Goal: Task Accomplishment & Management: Use online tool/utility

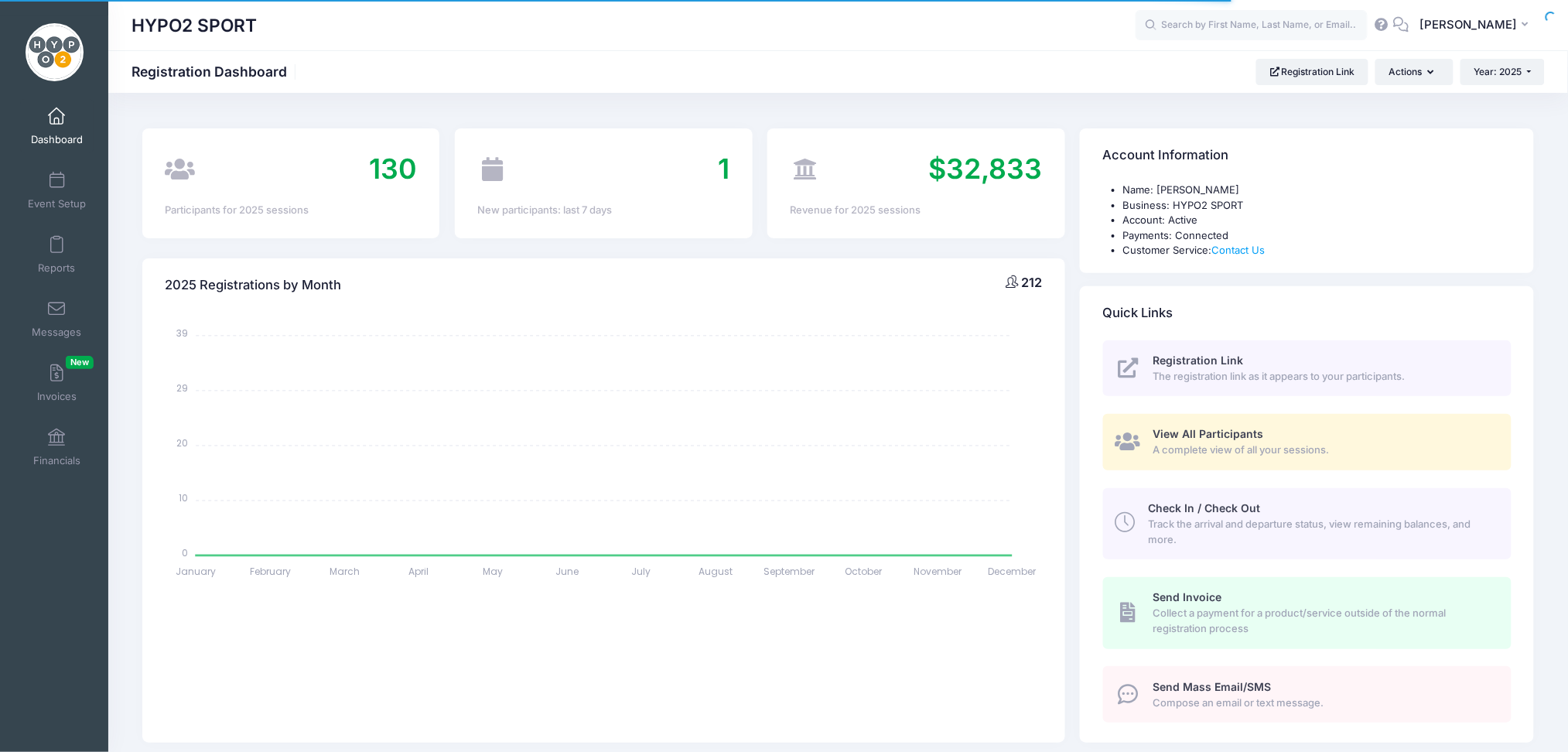
select select
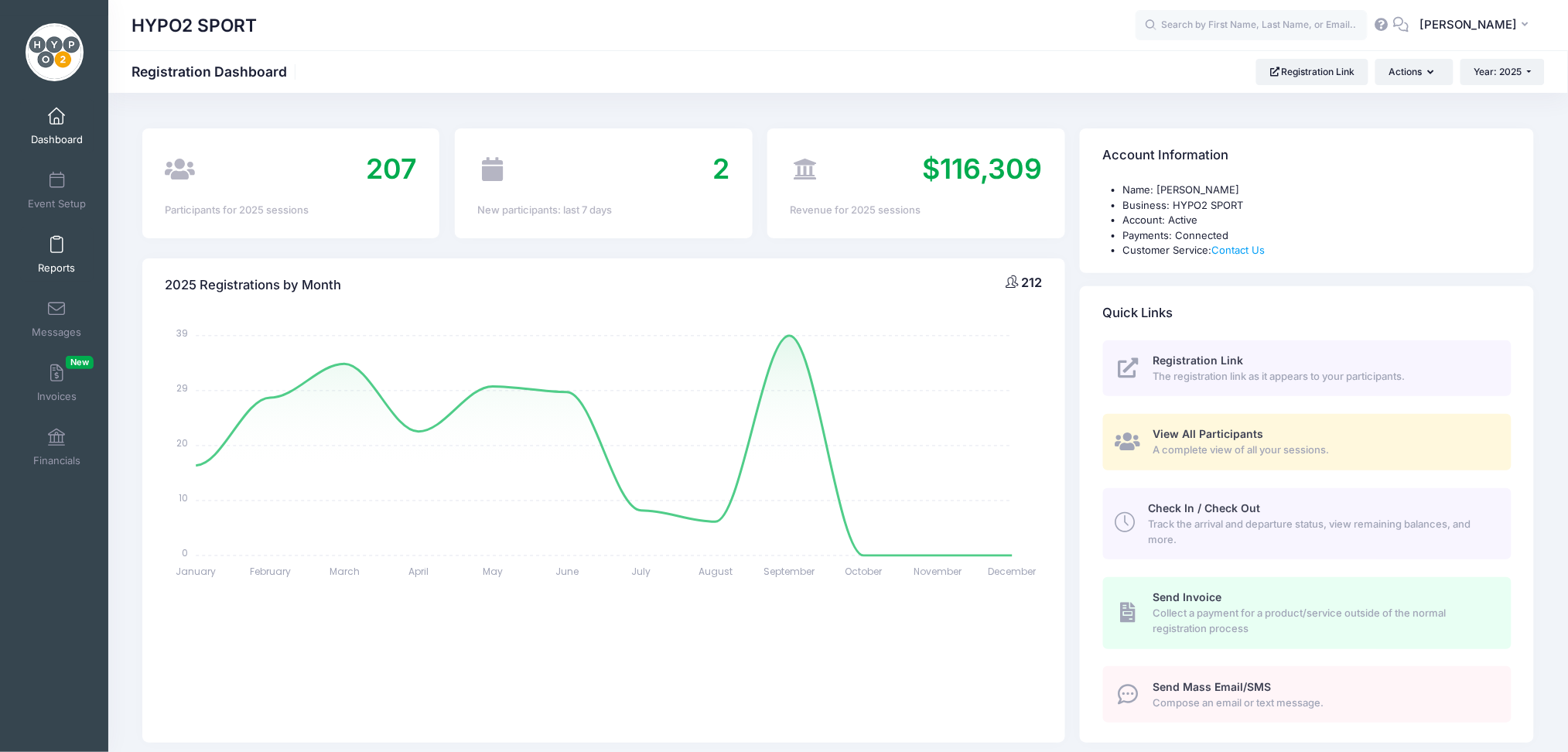
click at [57, 252] on span at bounding box center [57, 245] width 0 height 17
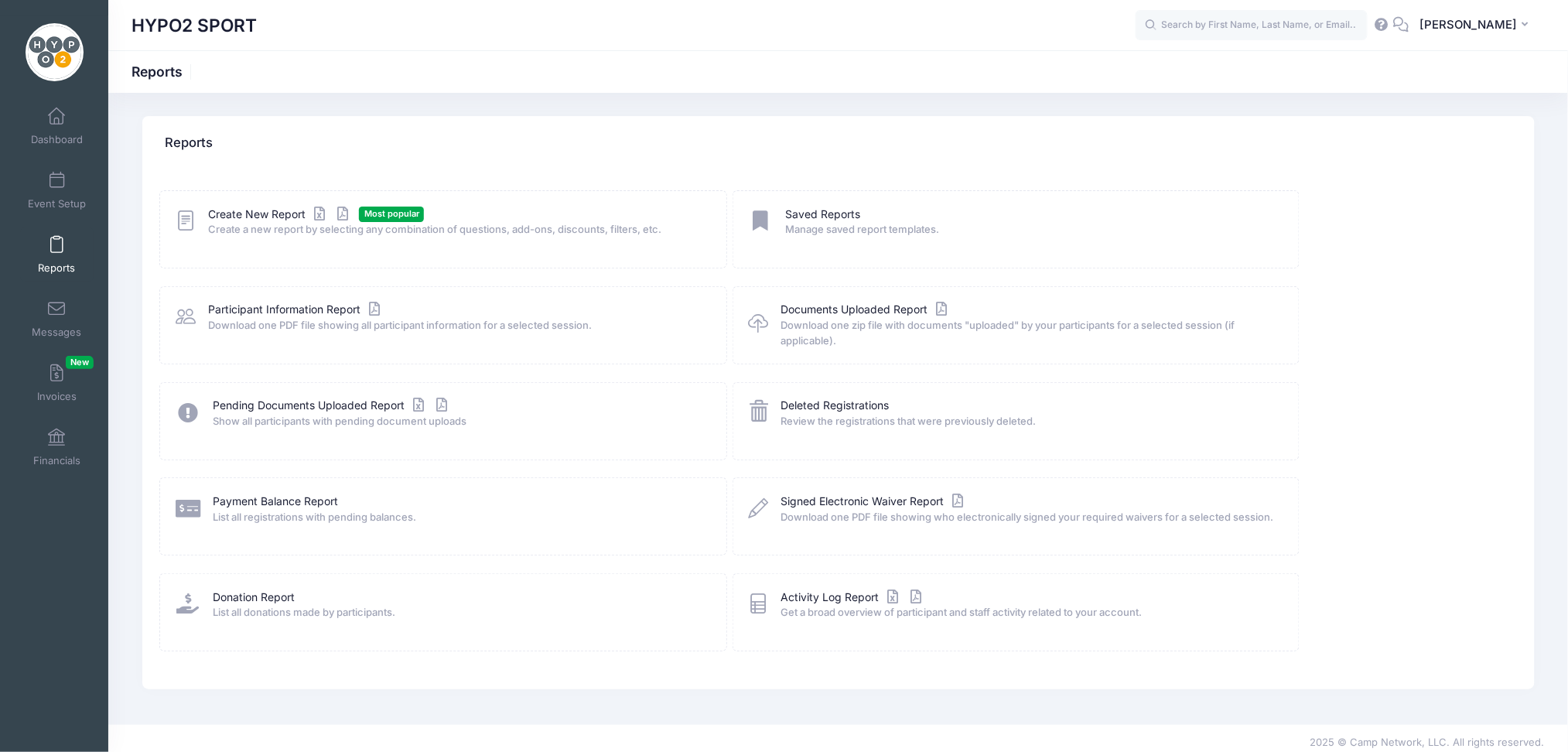
click at [57, 252] on span at bounding box center [57, 245] width 0 height 17
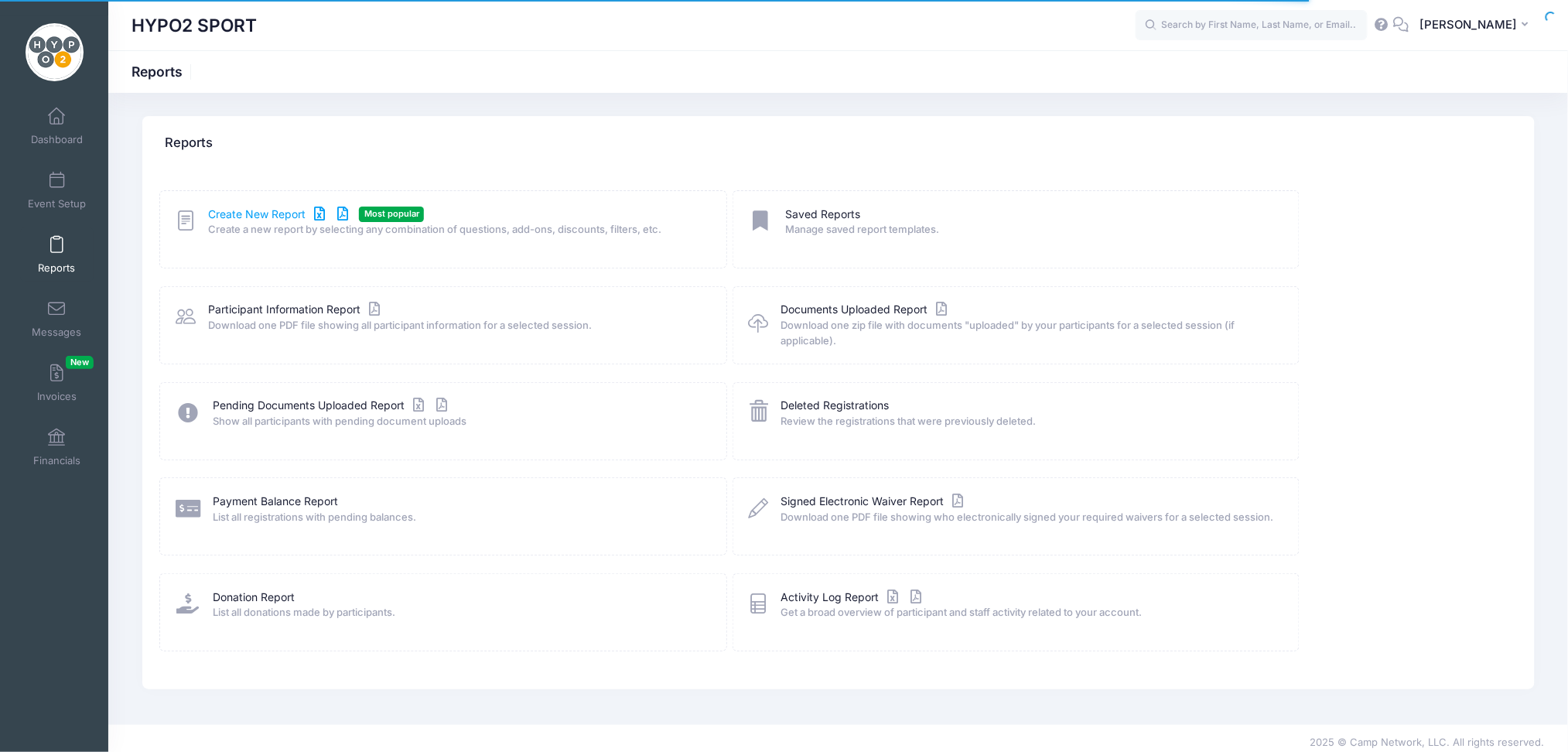
click at [245, 212] on link "Create New Report" at bounding box center [280, 215] width 144 height 16
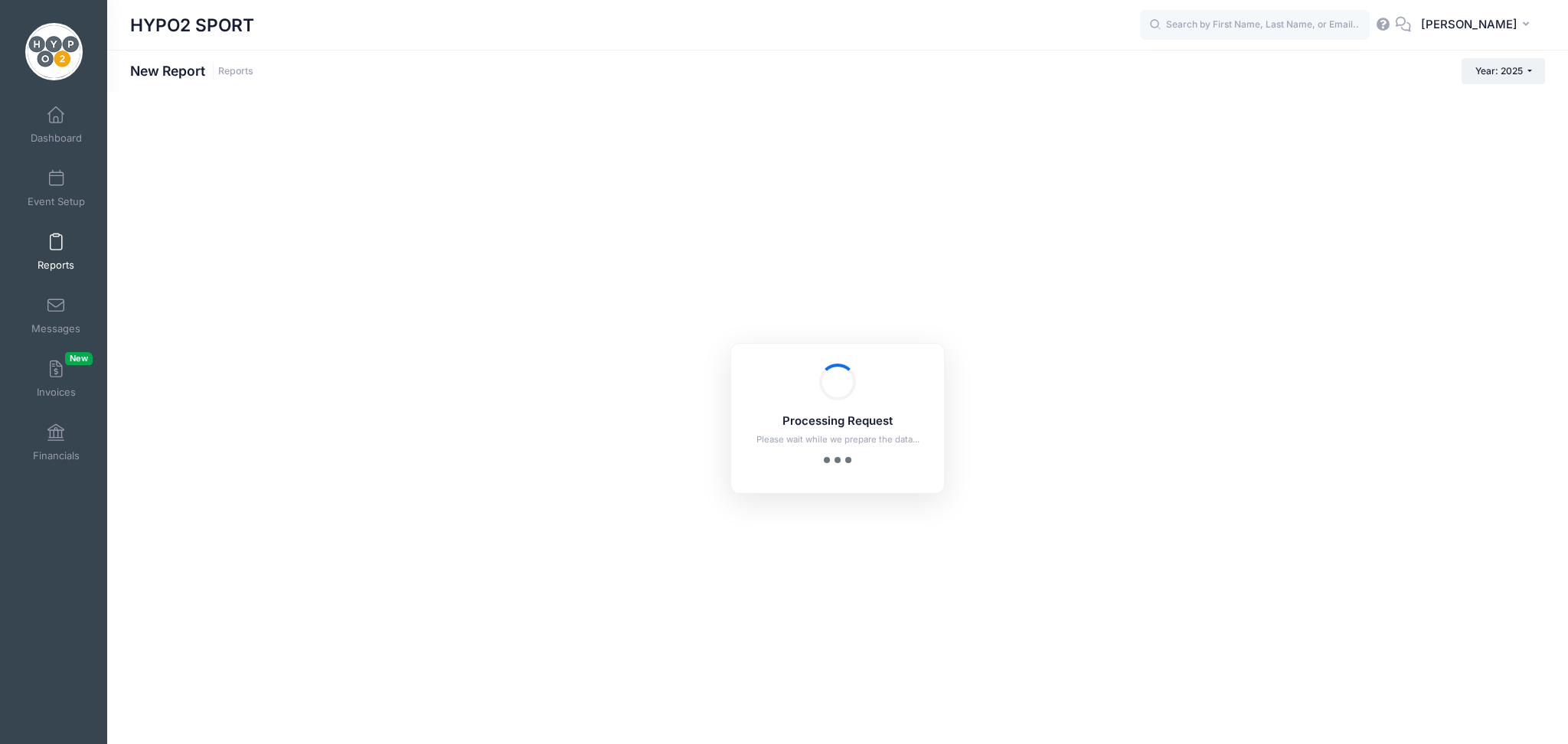
checkbox input "true"
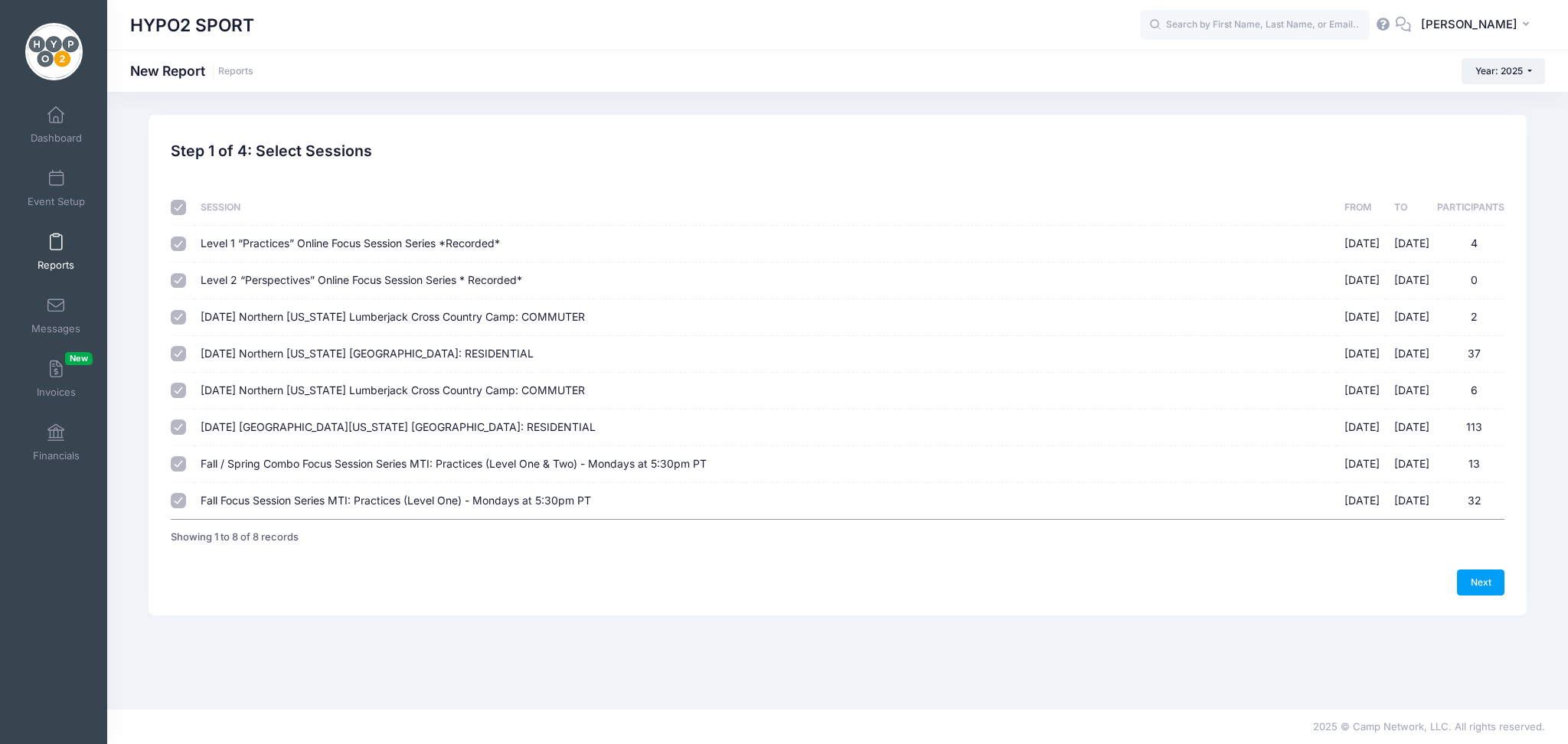
click at [173, 204] on input "checkbox" at bounding box center [178, 207] width 15 height 15
checkbox input "false"
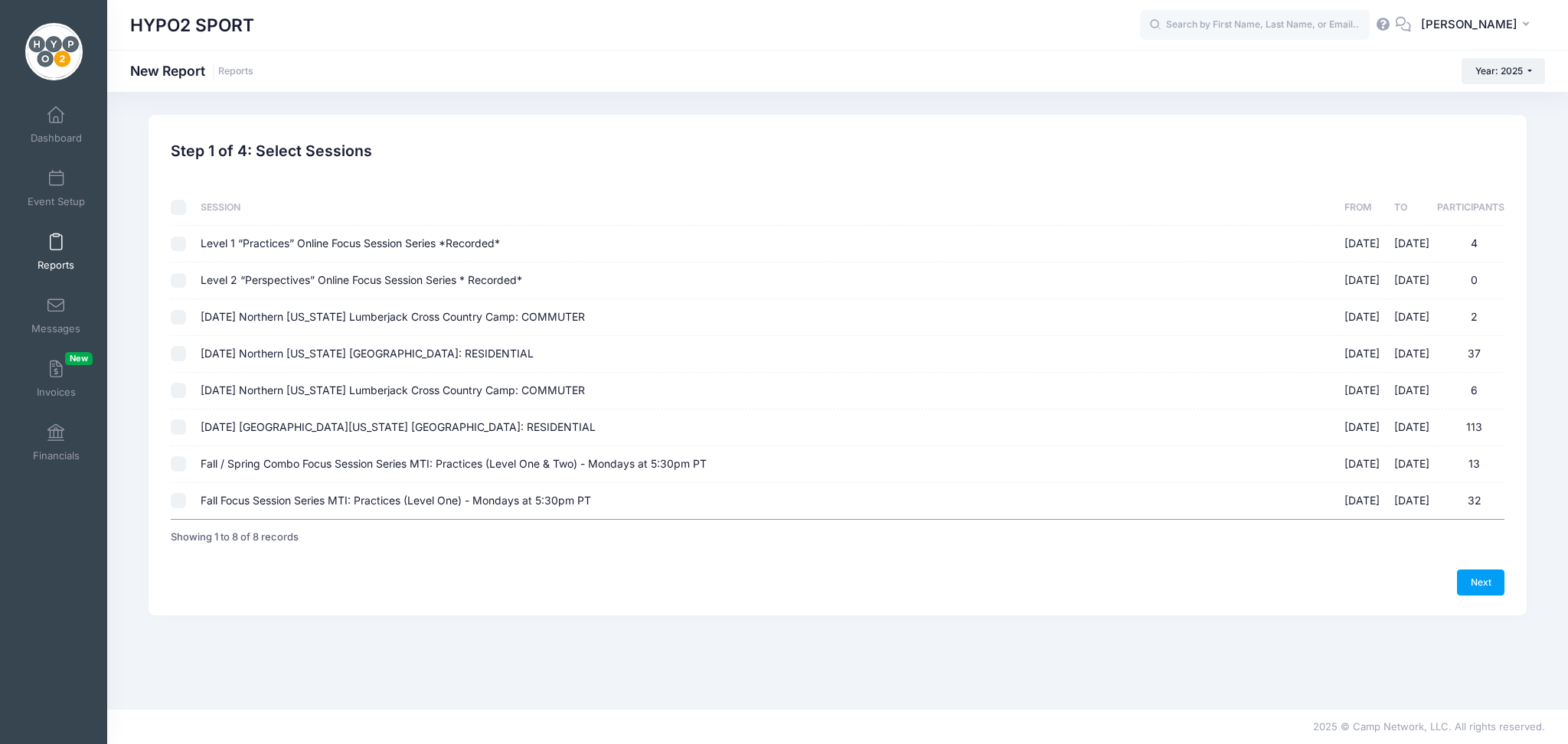
checkbox input "false"
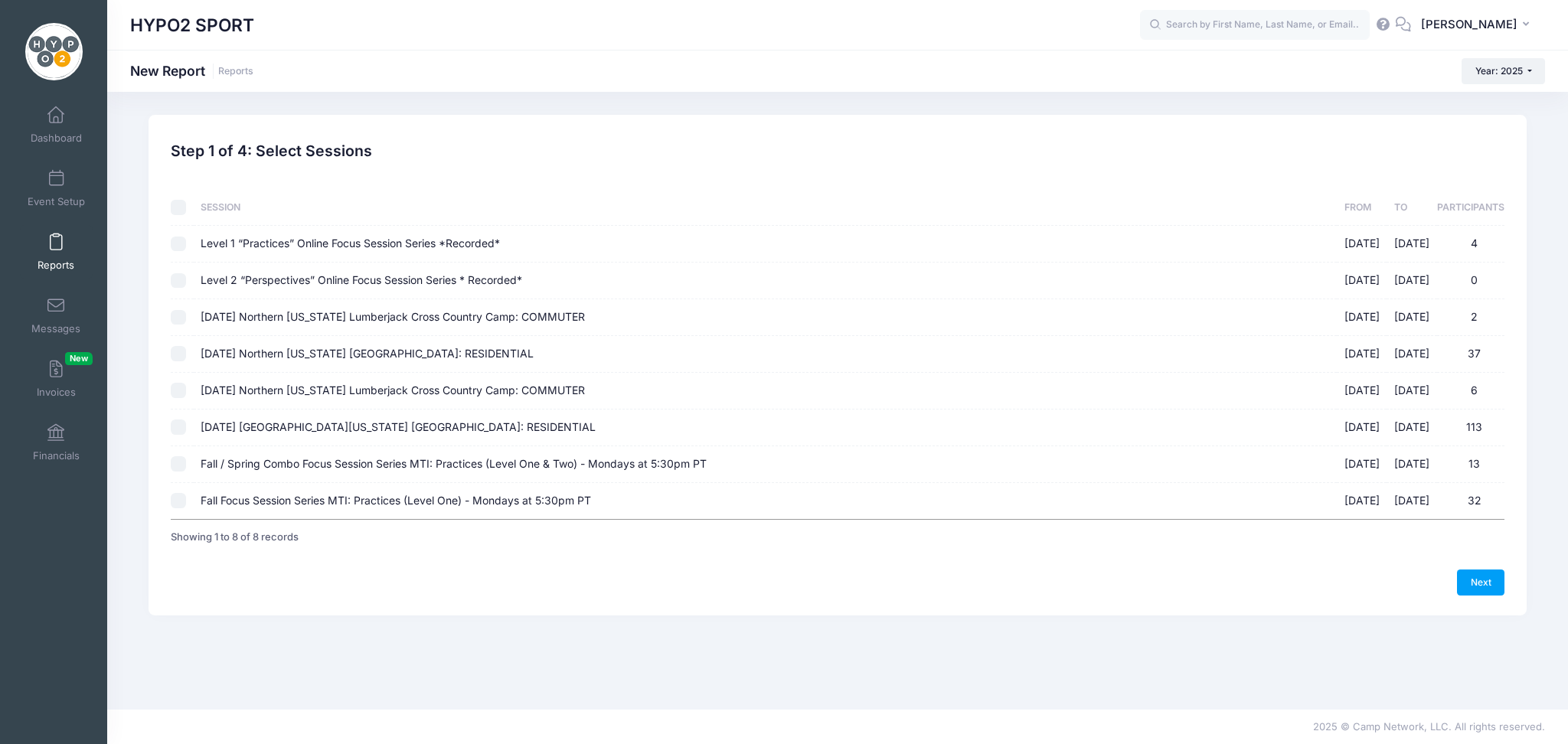
click at [182, 462] on input "Fall / Spring Combo Focus Session Series MTI: Practices (Level One & Two) - Mon…" at bounding box center [178, 464] width 15 height 15
checkbox input "true"
click at [179, 503] on input "Fall Focus Session Series MTI: Practices (Level One) - Mondays at 5:30pm PT [DA…" at bounding box center [178, 501] width 15 height 15
checkbox input "true"
click at [1478, 580] on link "Next" at bounding box center [1481, 583] width 47 height 26
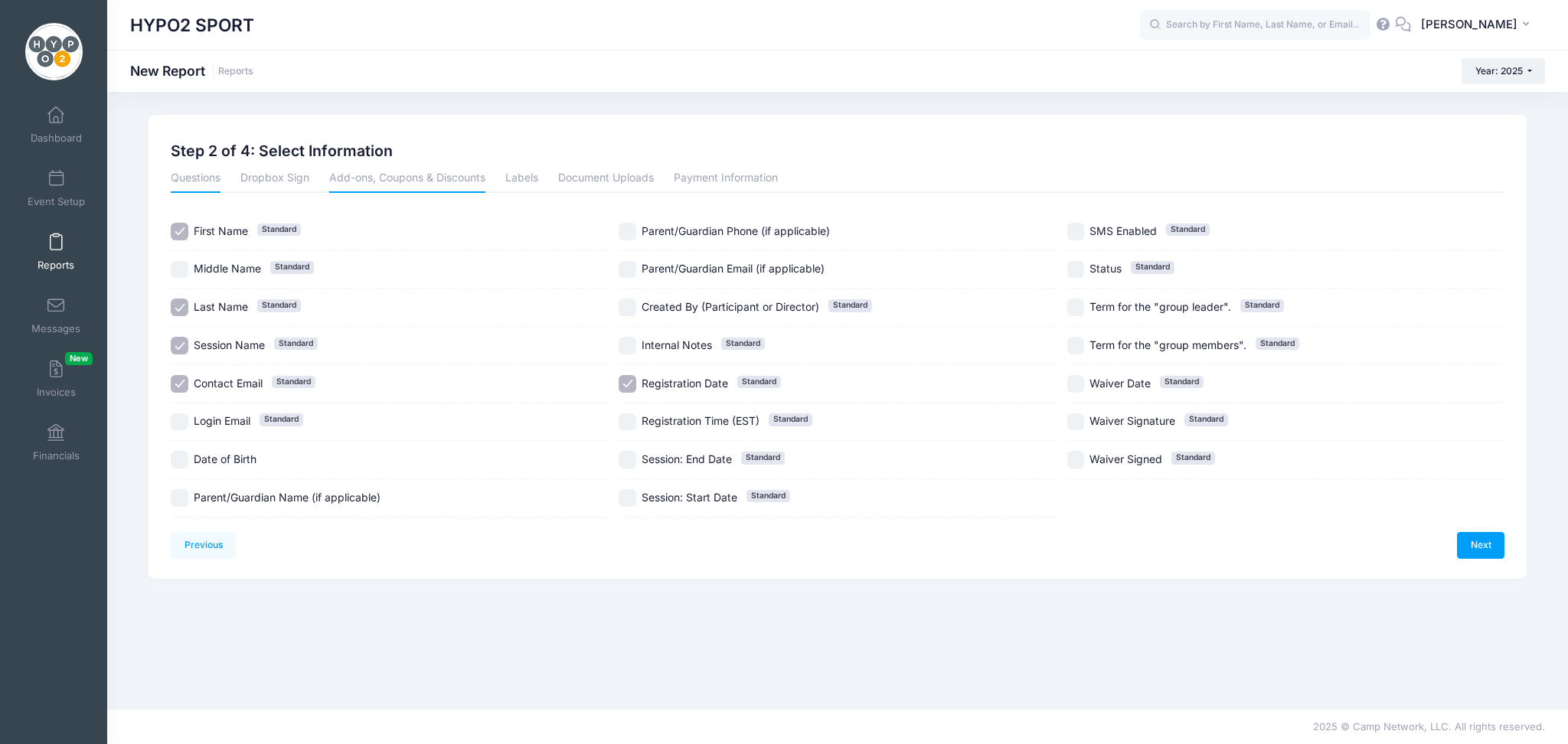
click at [402, 181] on link "Add-ons, Coupons & Discounts" at bounding box center [407, 179] width 156 height 28
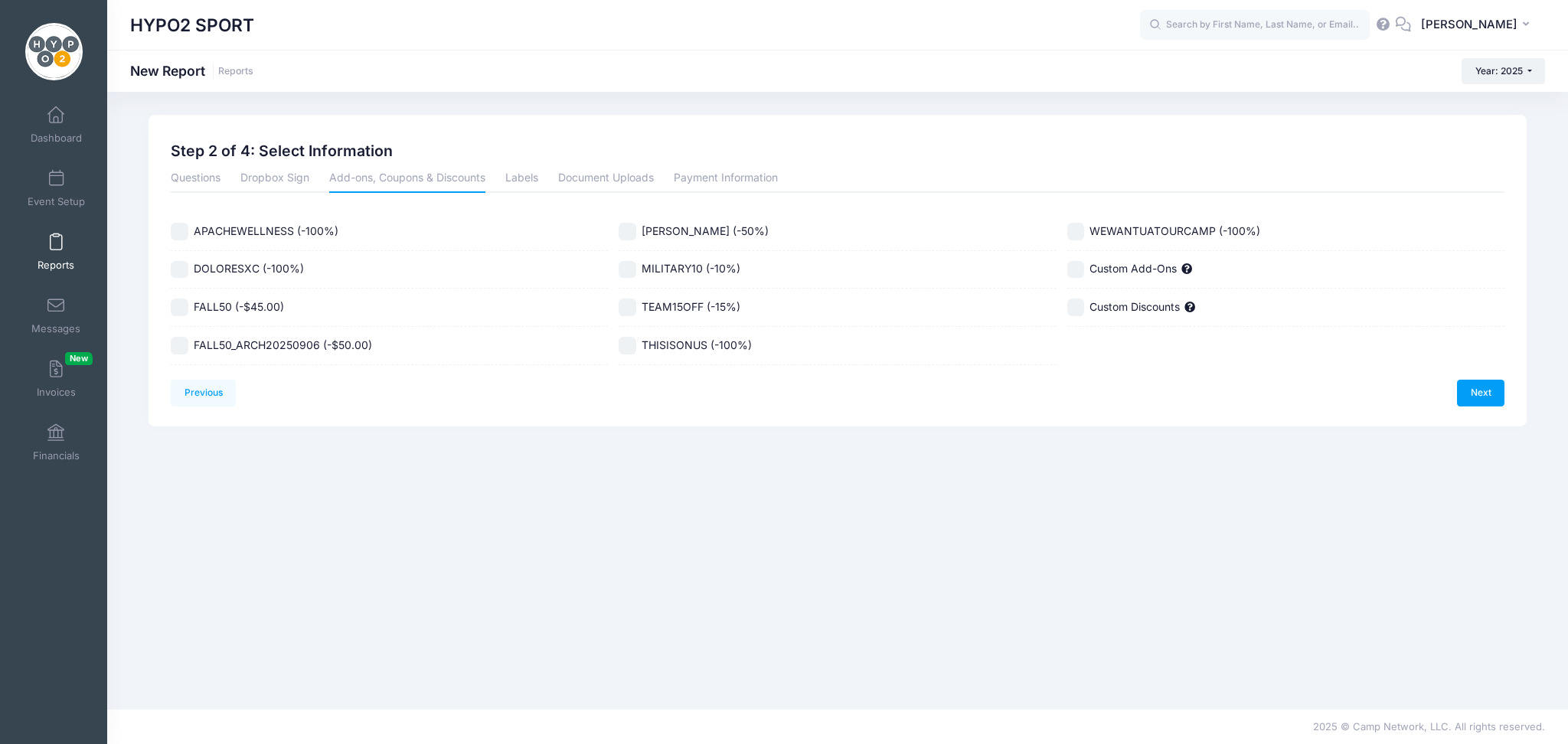
click at [182, 305] on input "FALL50 (-$45.00)" at bounding box center [180, 308] width 18 height 18
checkbox input "true"
click at [1474, 396] on link "Next" at bounding box center [1481, 392] width 47 height 26
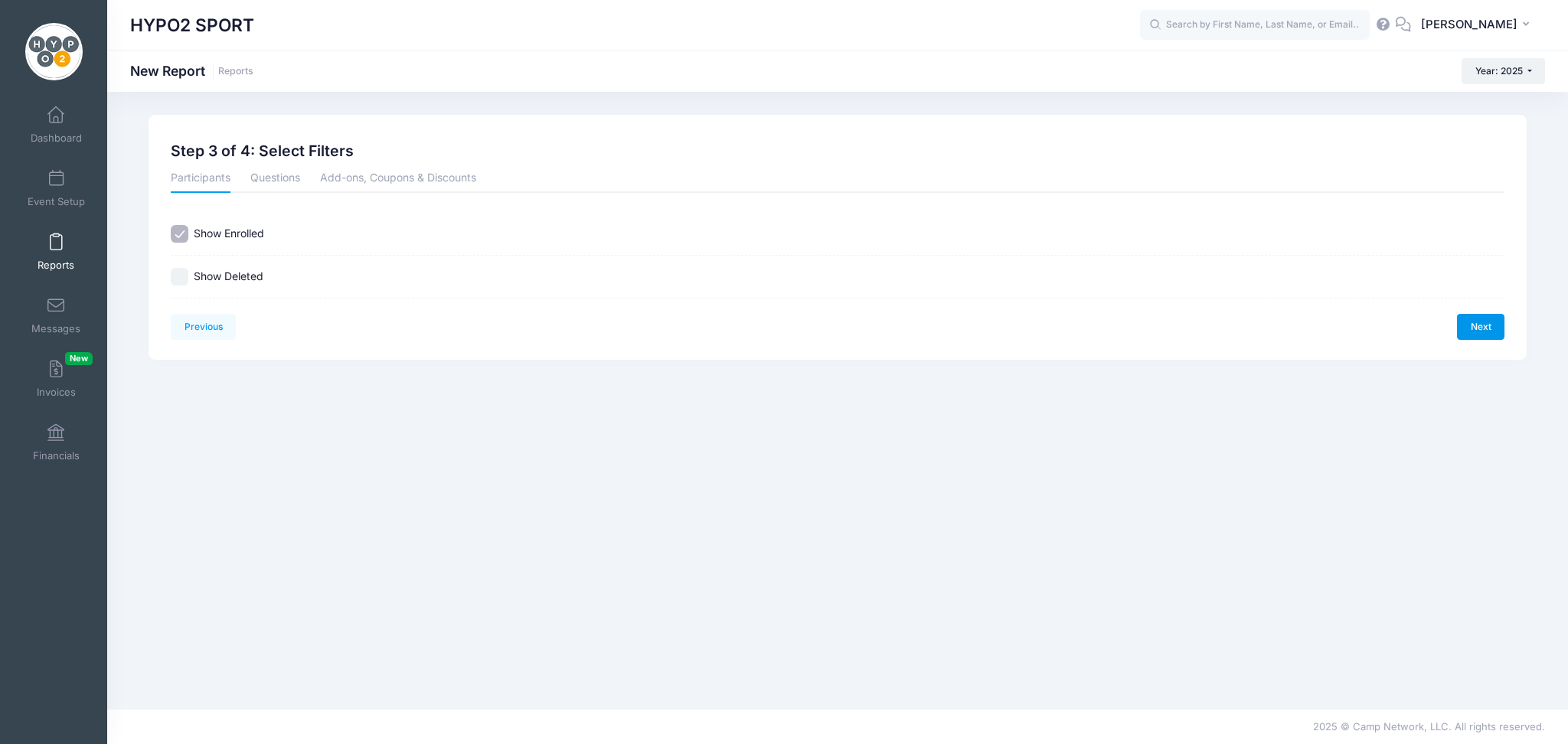
click at [1474, 331] on link "Next" at bounding box center [1481, 327] width 47 height 26
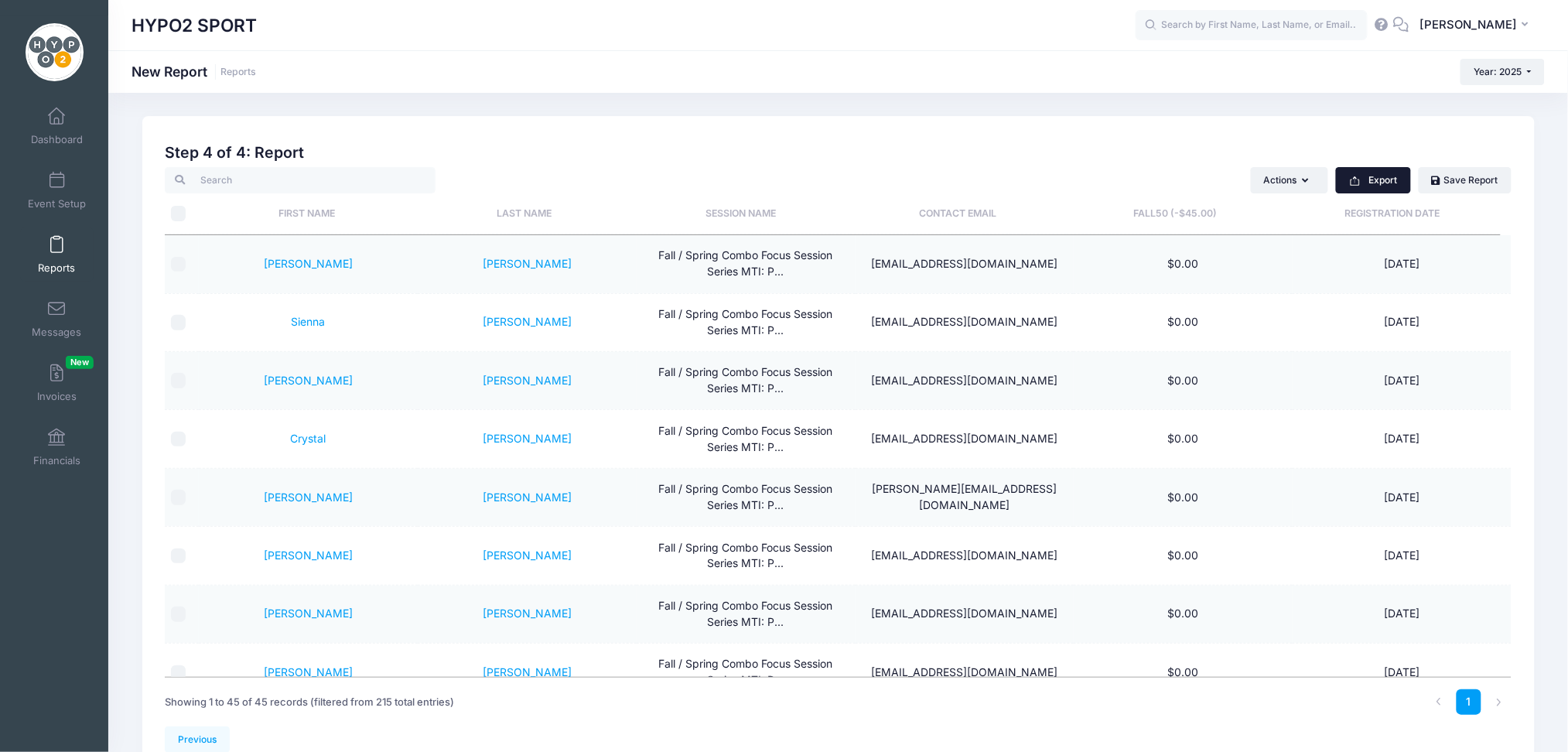
click at [1394, 177] on button "Export" at bounding box center [1373, 180] width 75 height 26
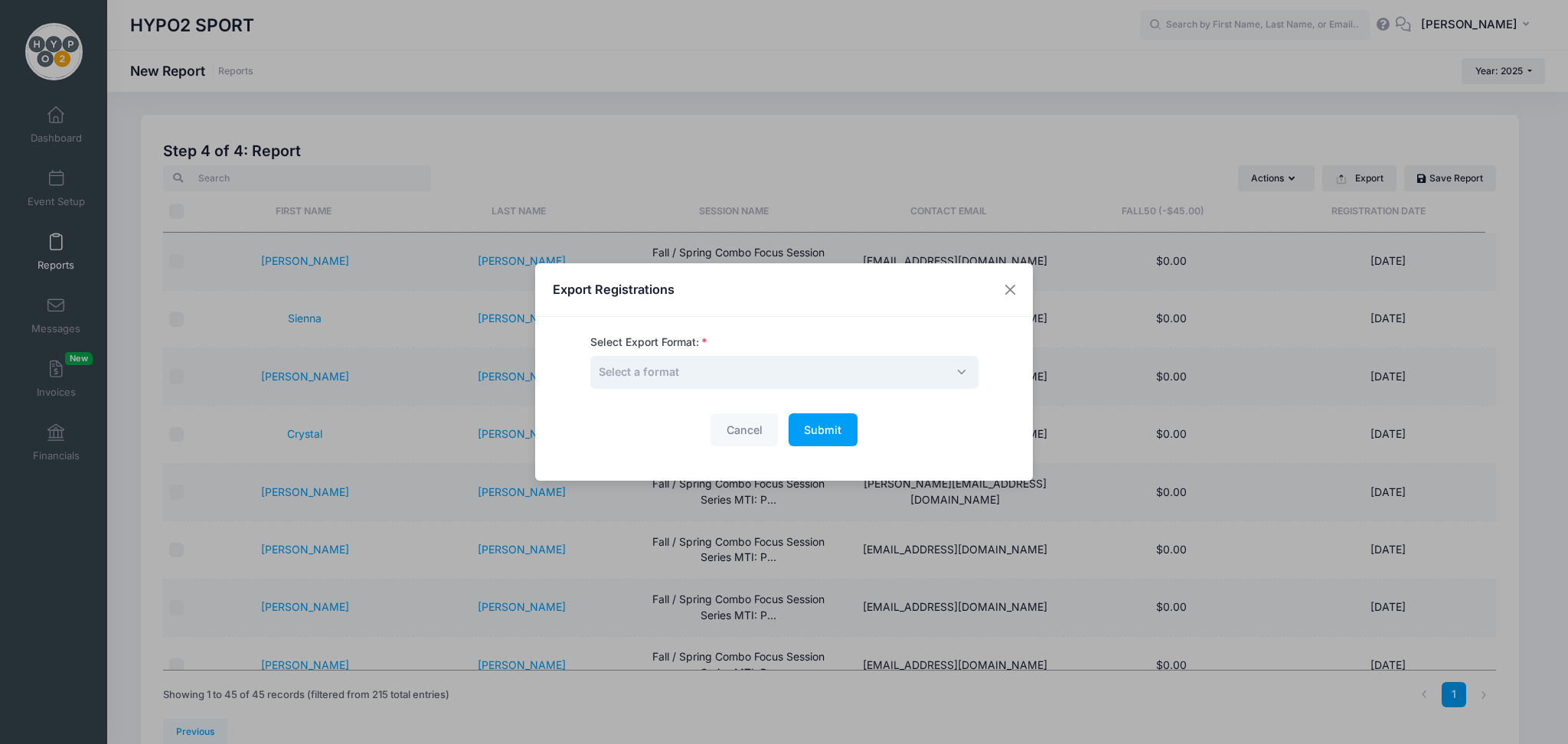
click at [942, 370] on span "Select a format" at bounding box center [784, 372] width 388 height 33
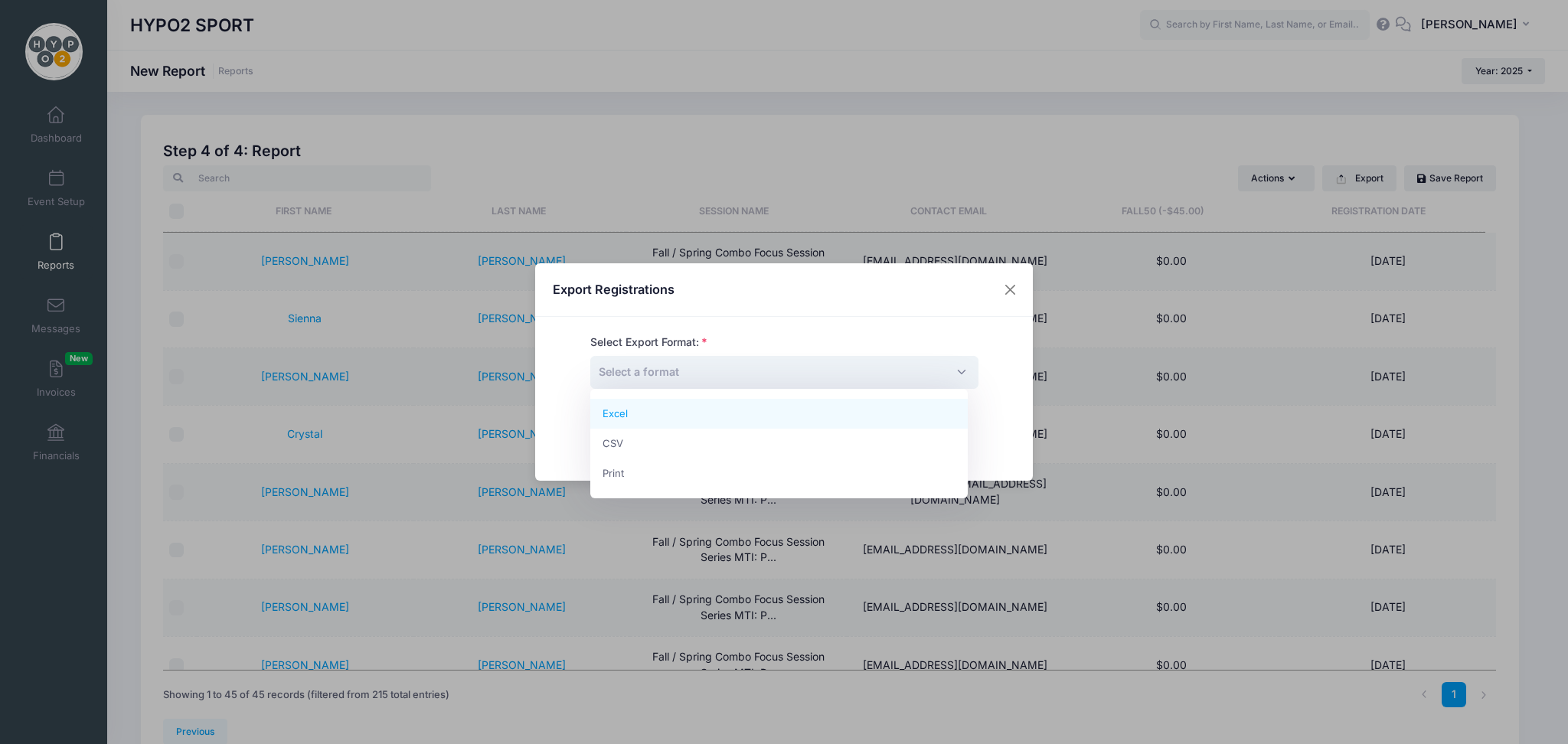
click at [948, 368] on span "Select a format" at bounding box center [784, 372] width 388 height 33
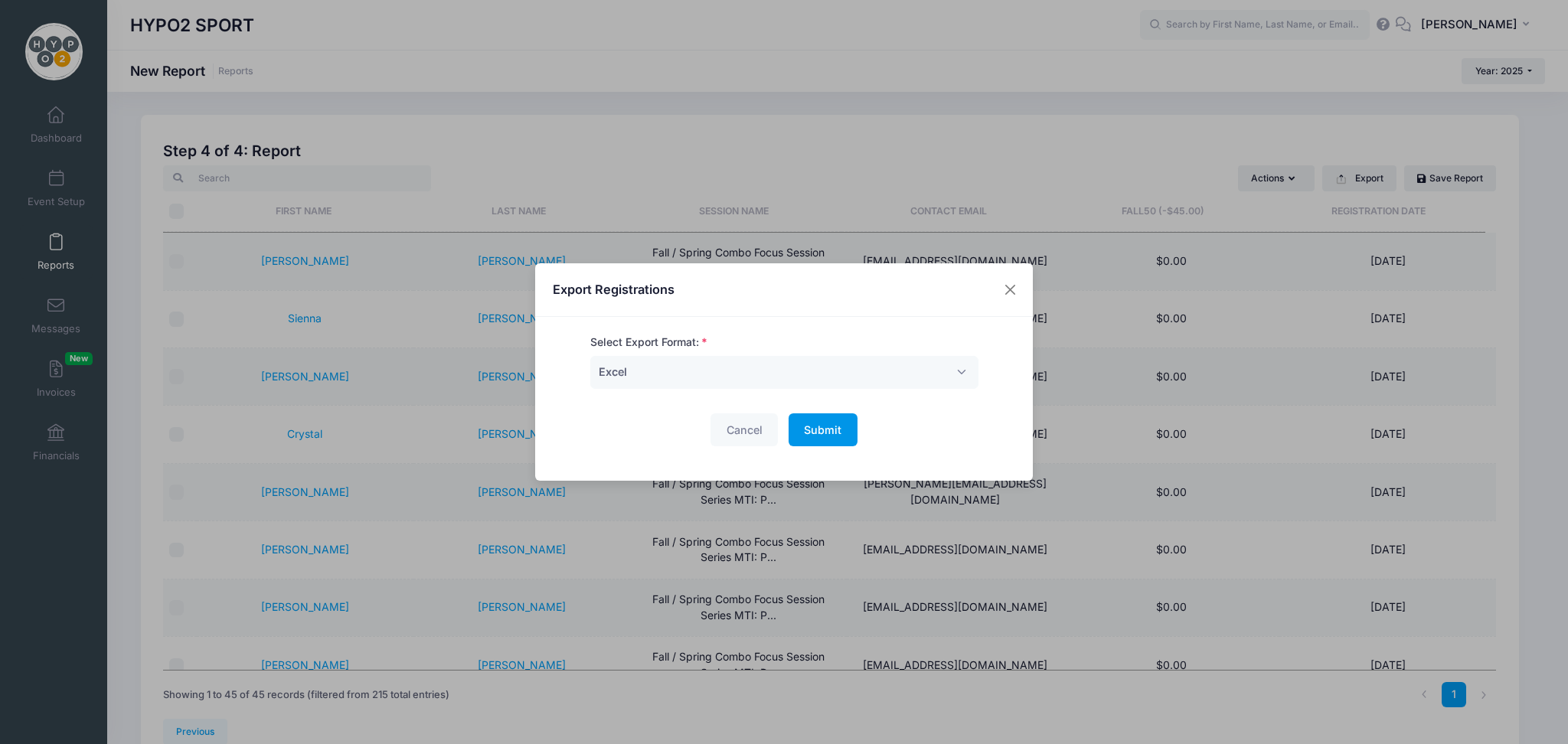
click at [817, 431] on span "Submit" at bounding box center [823, 430] width 37 height 13
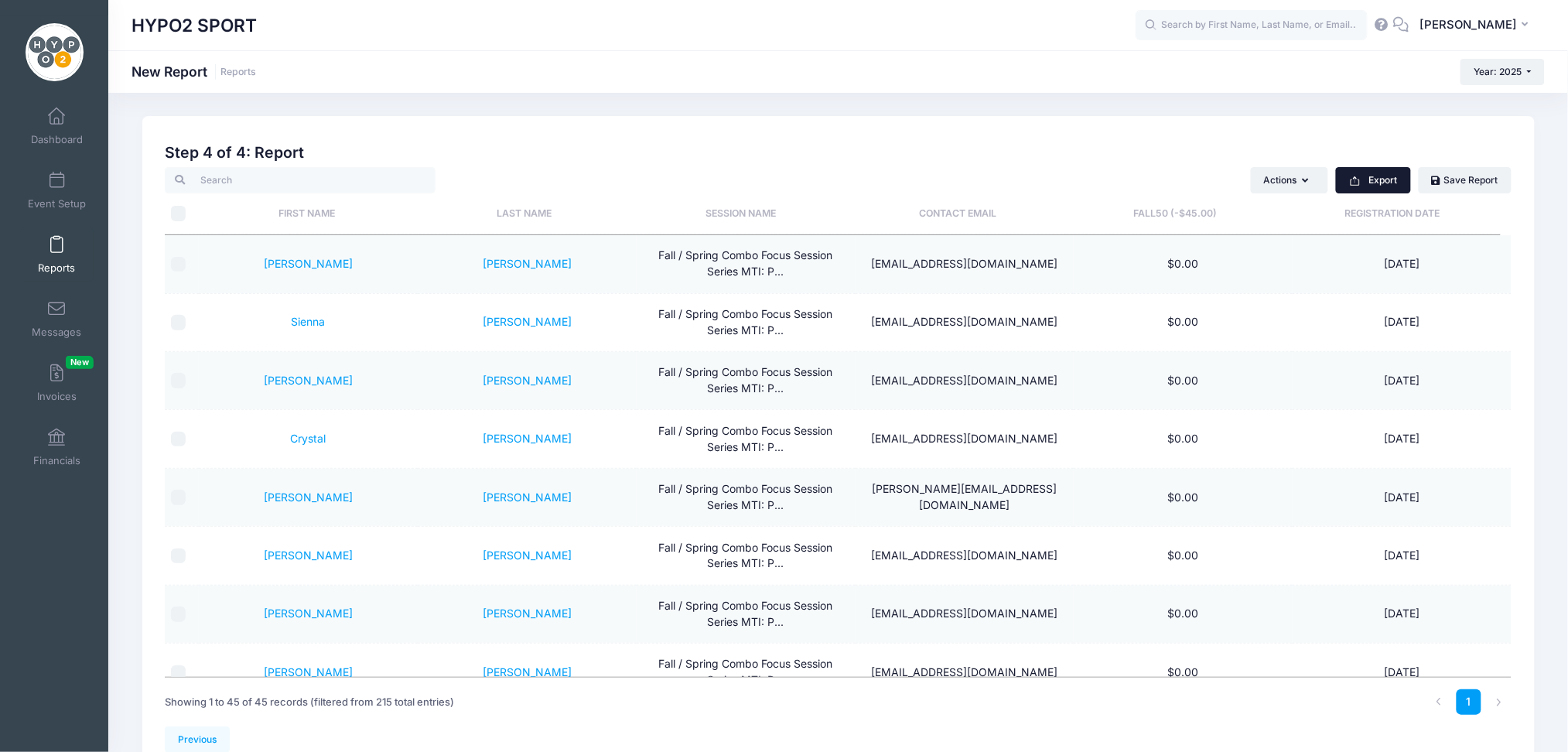
click at [1389, 183] on button "Export" at bounding box center [1373, 180] width 75 height 26
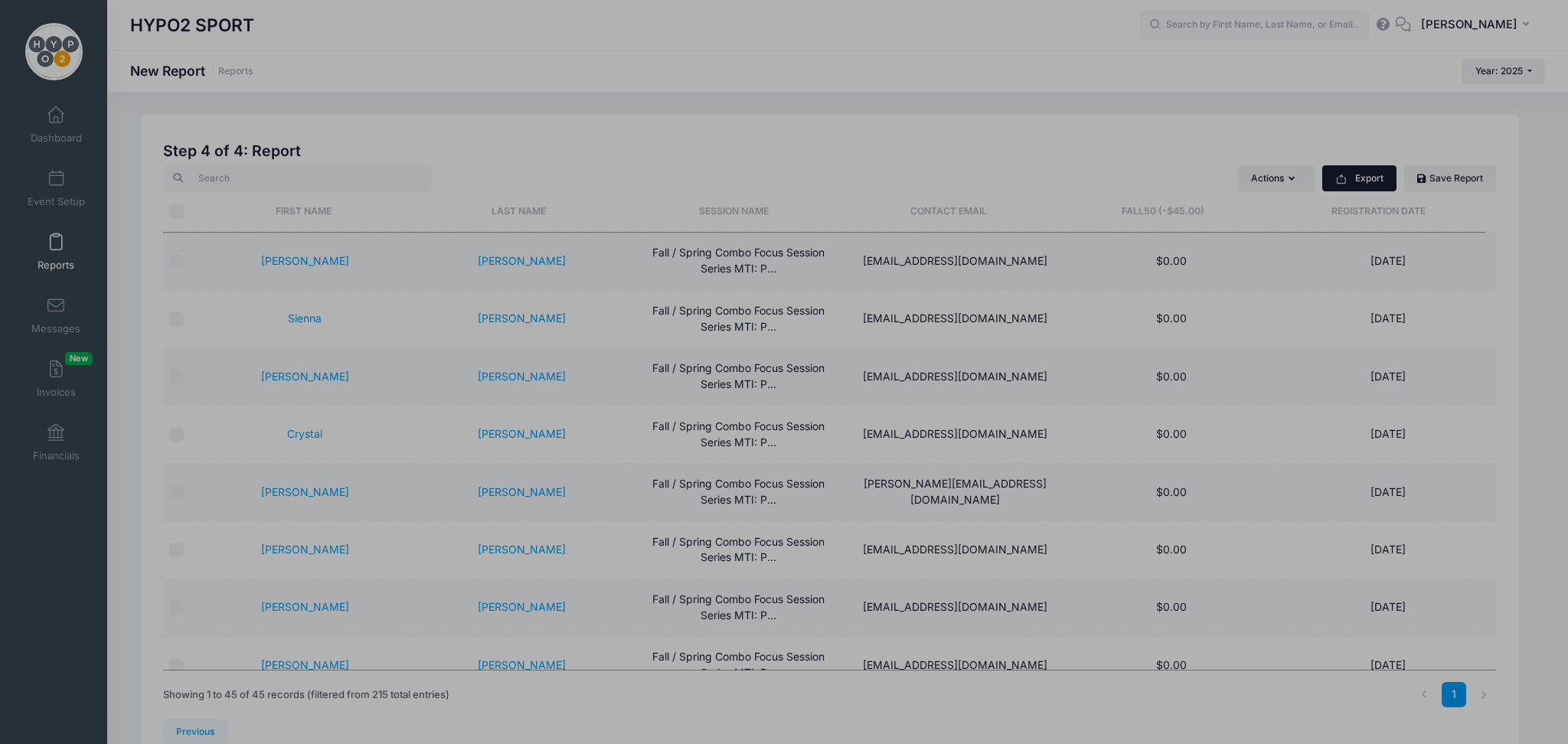
click at [0, 0] on div "Export Registrations Select Export Format: Excel CSV Print Select a format Canc…" at bounding box center [0, 0] width 0 height 0
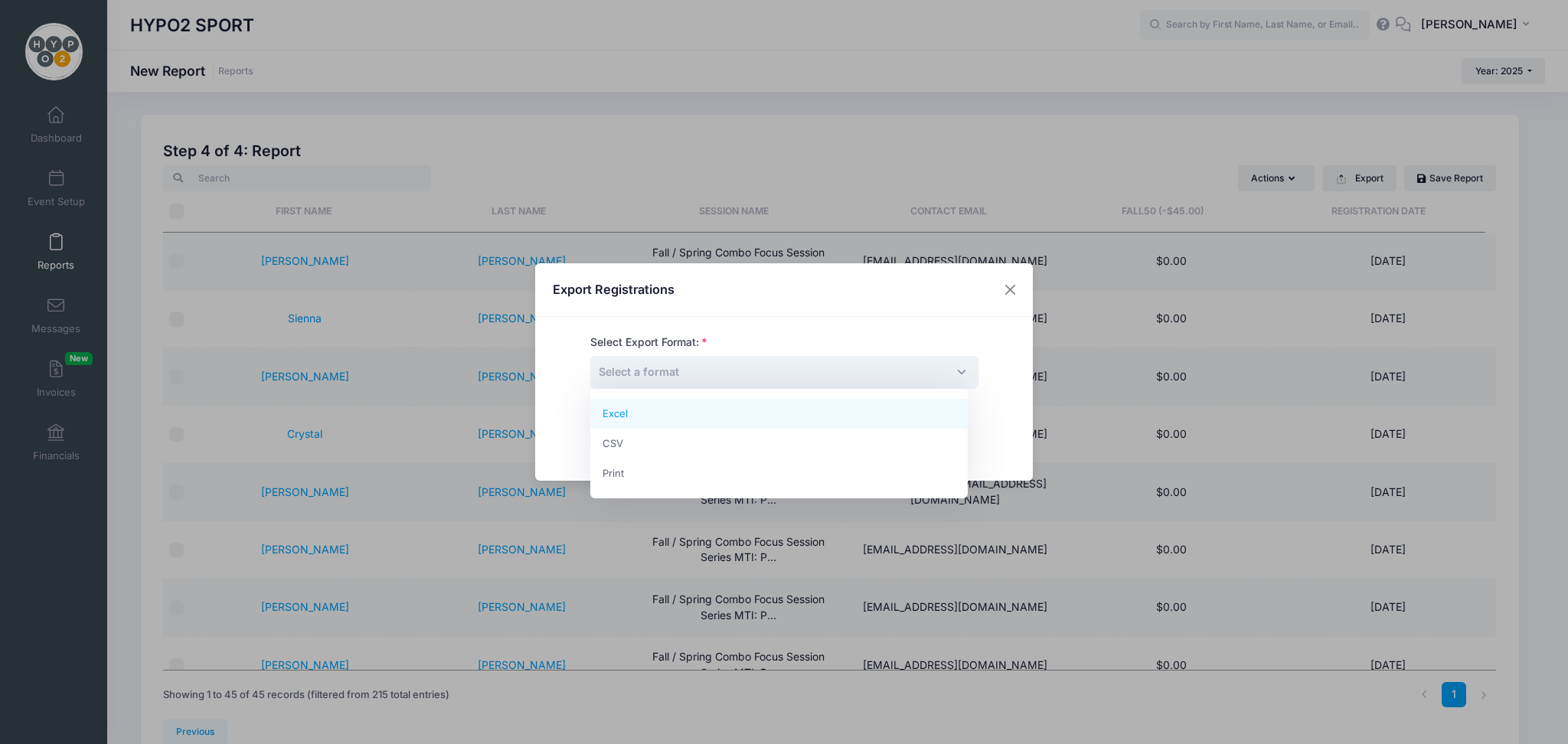
click at [944, 370] on span "Select a format" at bounding box center [784, 372] width 388 height 33
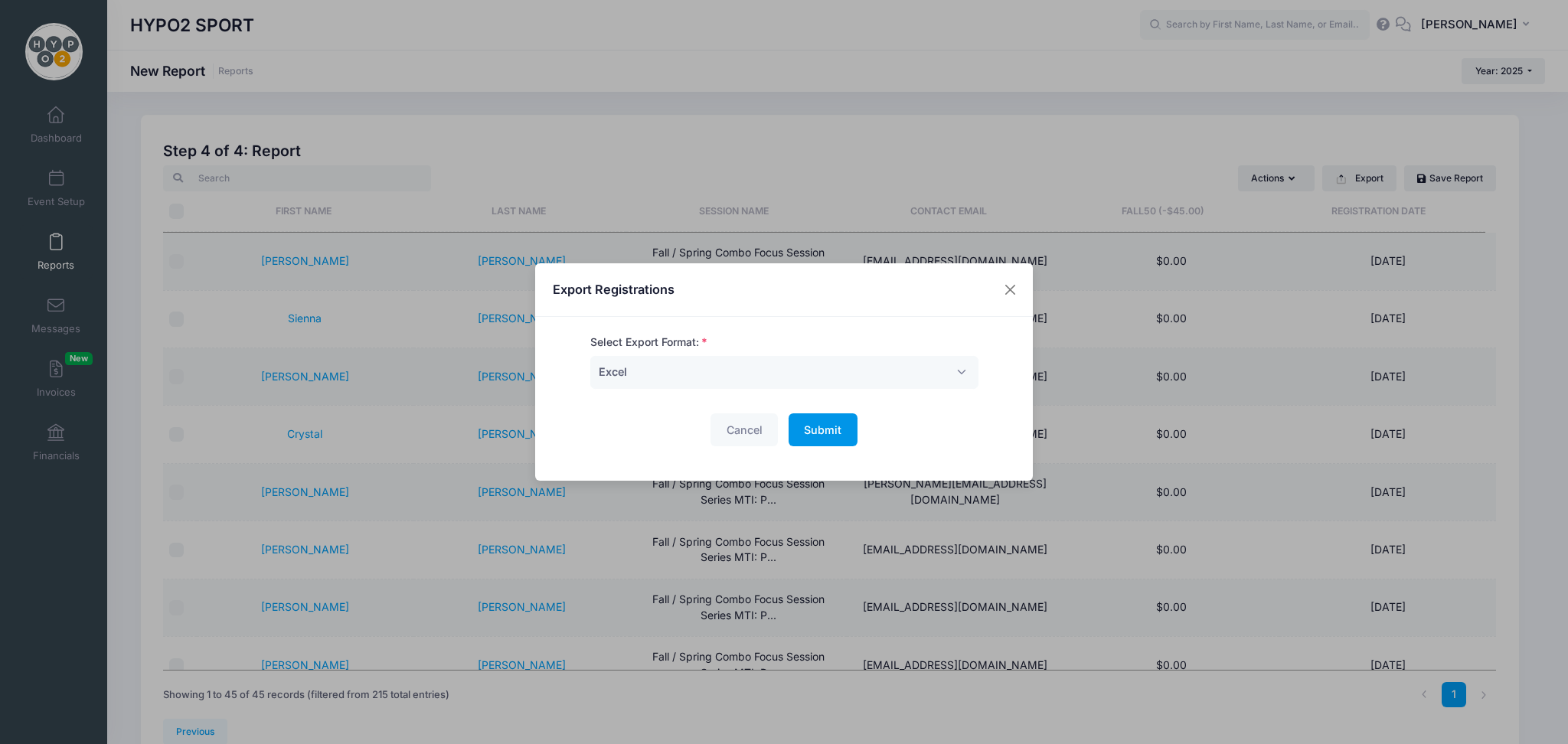
click at [818, 435] on span "Submit" at bounding box center [823, 430] width 37 height 13
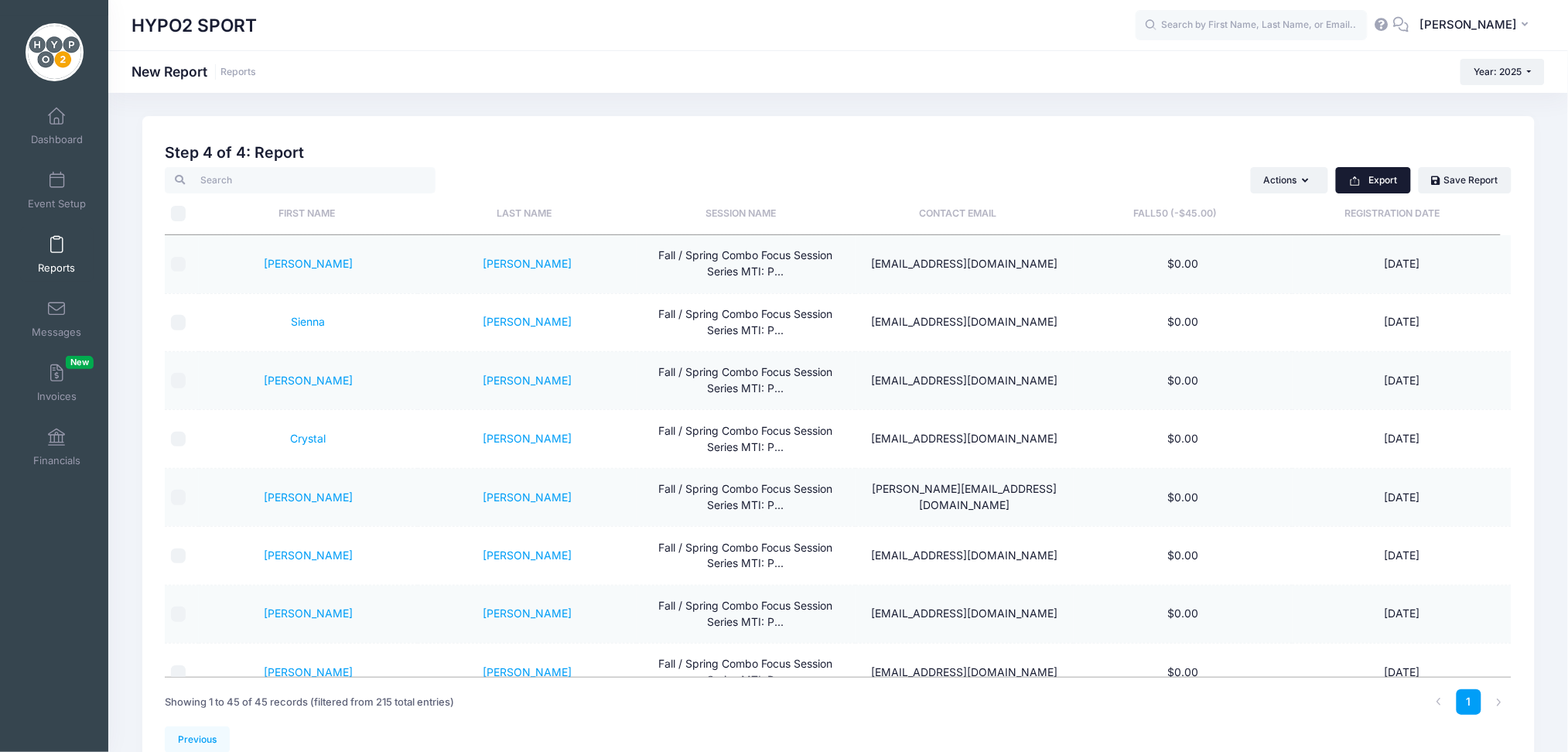
click at [1388, 181] on button "Export" at bounding box center [1373, 180] width 75 height 26
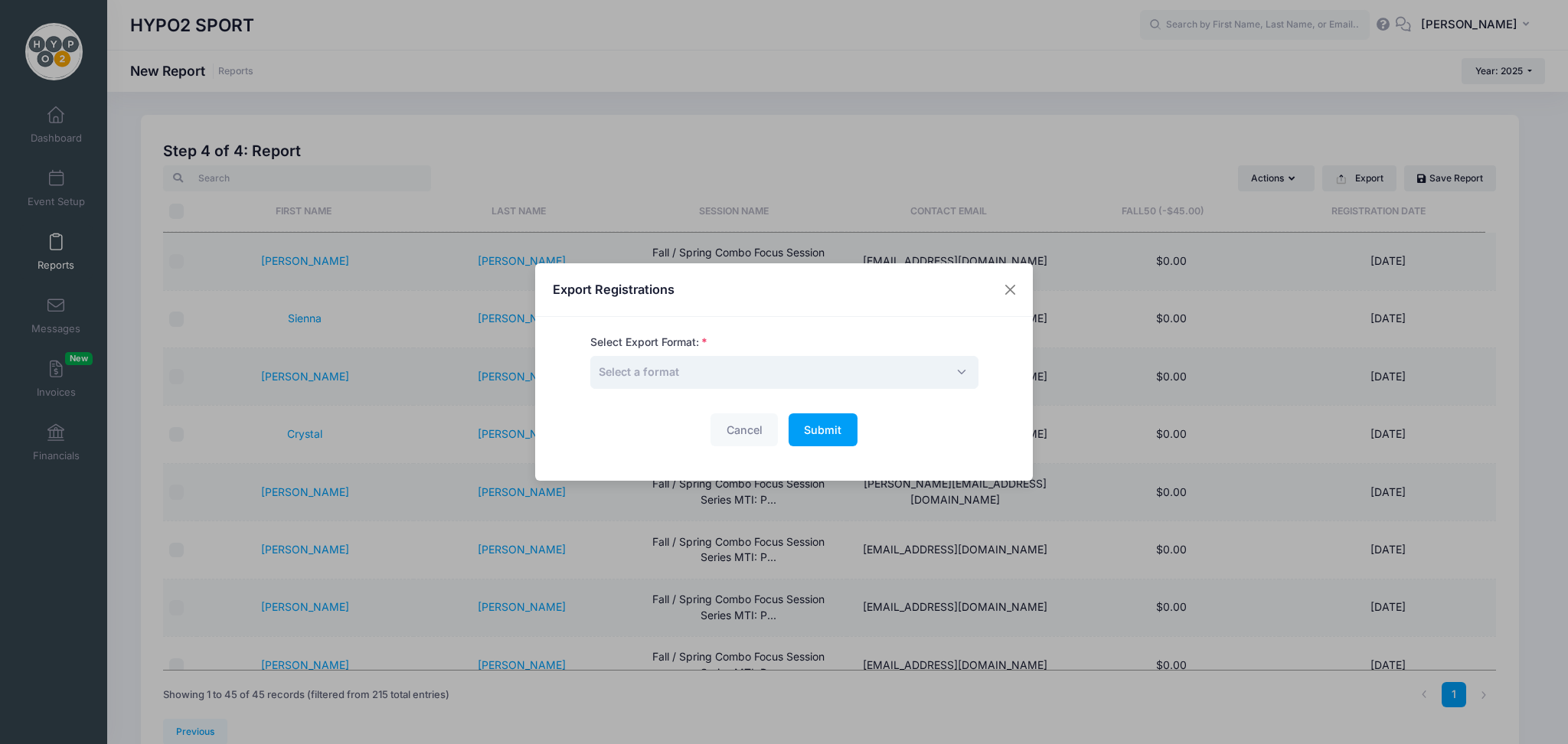
click at [944, 368] on span "Select a format" at bounding box center [784, 372] width 388 height 33
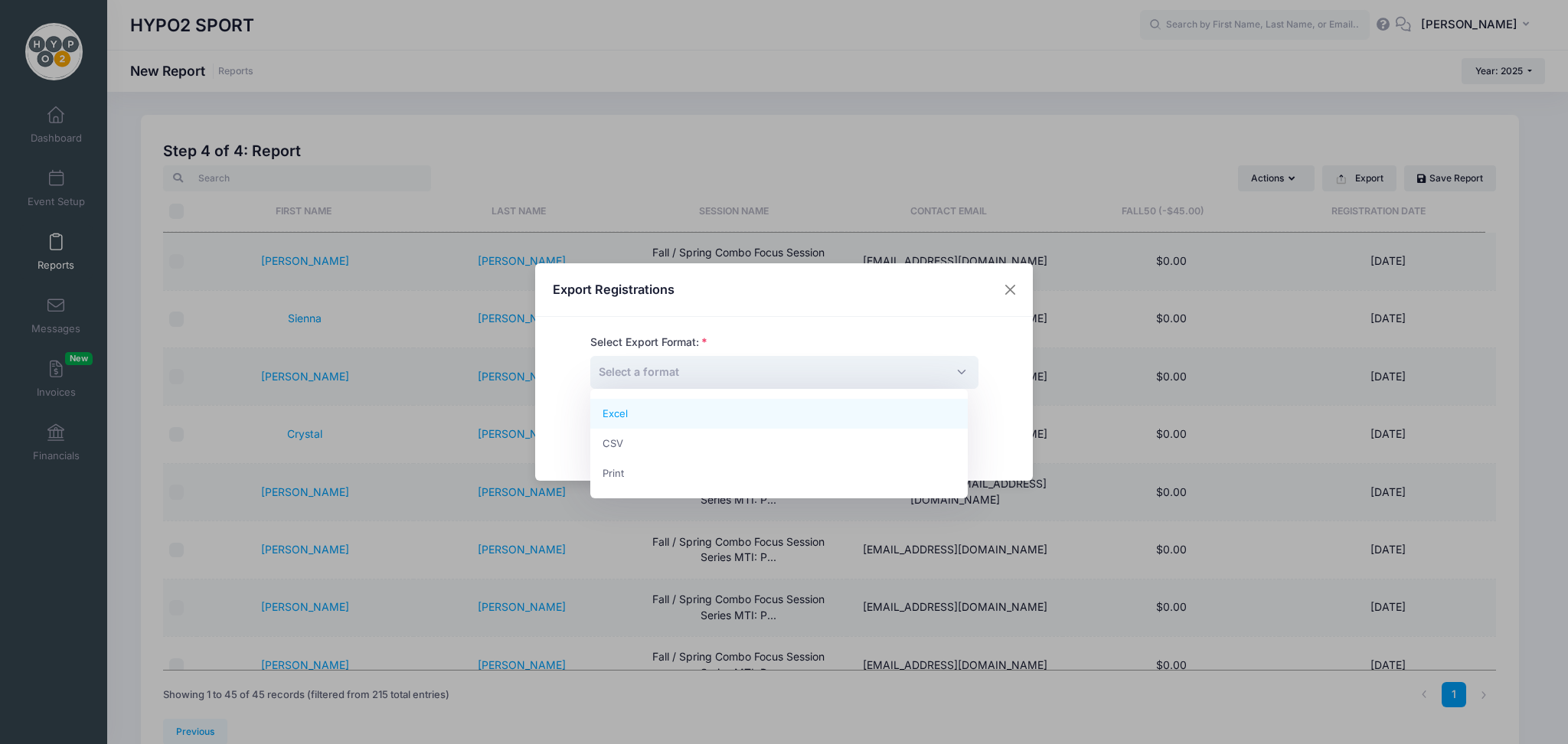
select select "excel"
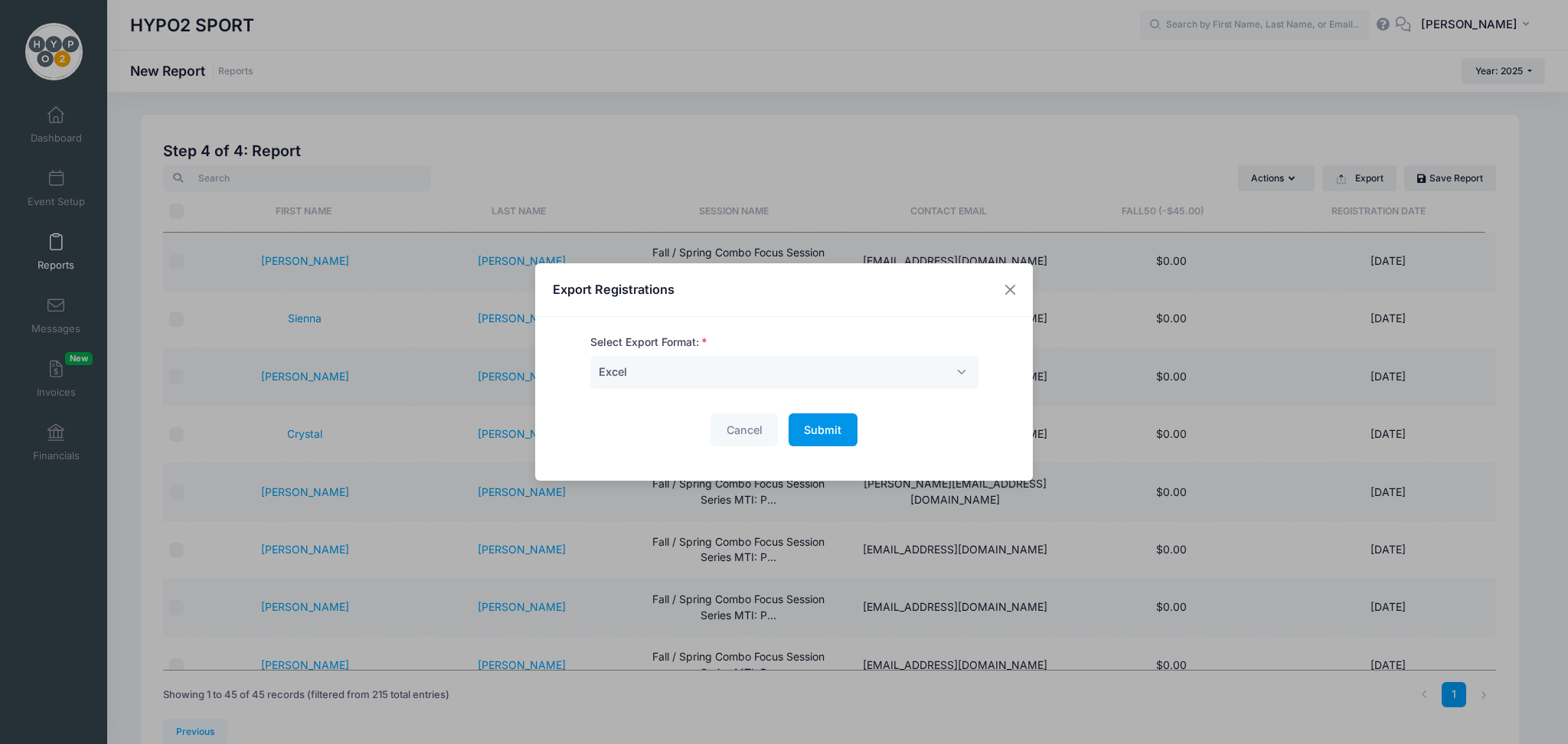
click at [829, 436] on button "Submit Please wait..." at bounding box center [823, 430] width 69 height 33
